Goal: Check status: Check status

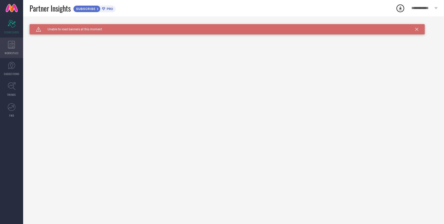
click at [12, 46] on icon at bounding box center [11, 45] width 7 height 8
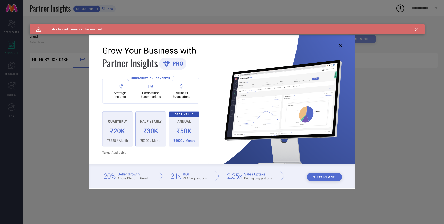
type input "1 STOP FASHION"
type input "All"
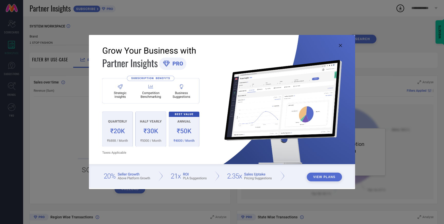
click at [341, 48] on img at bounding box center [222, 111] width 267 height 153
click at [341, 47] on img at bounding box center [222, 111] width 267 height 153
click at [340, 43] on img at bounding box center [222, 111] width 267 height 153
click at [320, 179] on button "View Plans" at bounding box center [324, 177] width 35 height 9
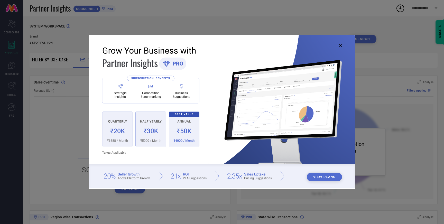
click at [340, 46] on icon at bounding box center [340, 45] width 3 height 3
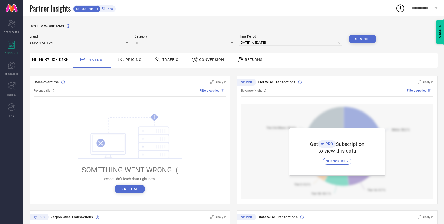
click at [123, 63] on div "Pricing" at bounding box center [130, 59] width 26 height 9
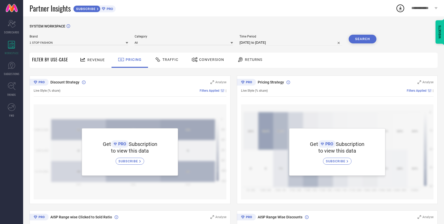
click at [171, 60] on span "Traffic" at bounding box center [170, 60] width 16 height 4
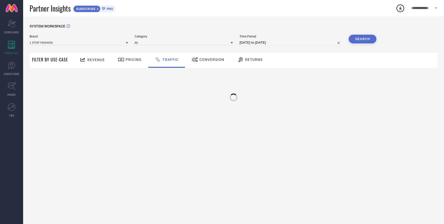
click at [206, 63] on div "Conversion" at bounding box center [207, 59] width 35 height 9
click at [240, 57] on icon at bounding box center [240, 60] width 6 height 6
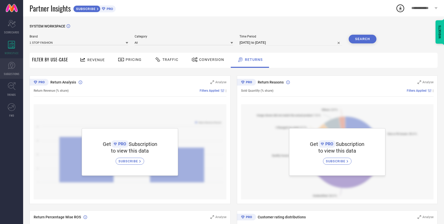
click at [11, 69] on icon at bounding box center [12, 66] width 8 height 8
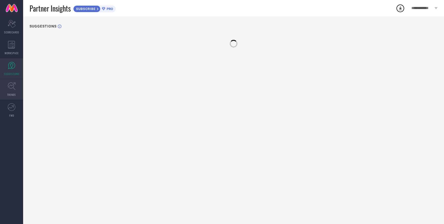
click at [9, 92] on link "TRENDS" at bounding box center [11, 89] width 23 height 21
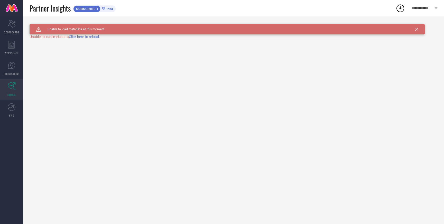
click at [17, 99] on link "TRENDS" at bounding box center [11, 89] width 23 height 21
click at [16, 106] on link "FWD" at bounding box center [11, 110] width 23 height 21
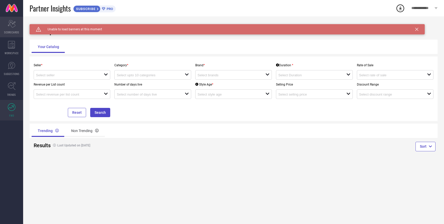
click at [12, 30] on div "Scorecard SCORECARDS" at bounding box center [11, 27] width 23 height 21
